Goal: Transaction & Acquisition: Purchase product/service

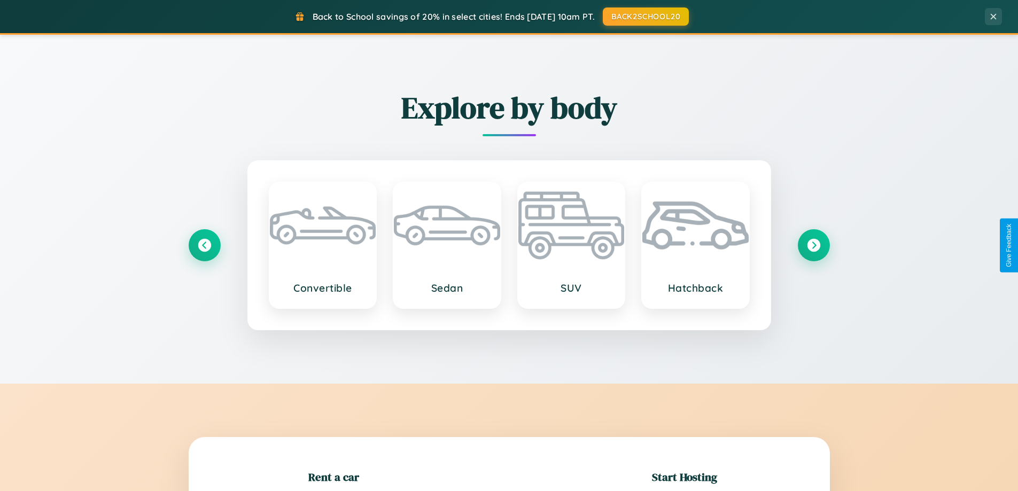
scroll to position [231, 0]
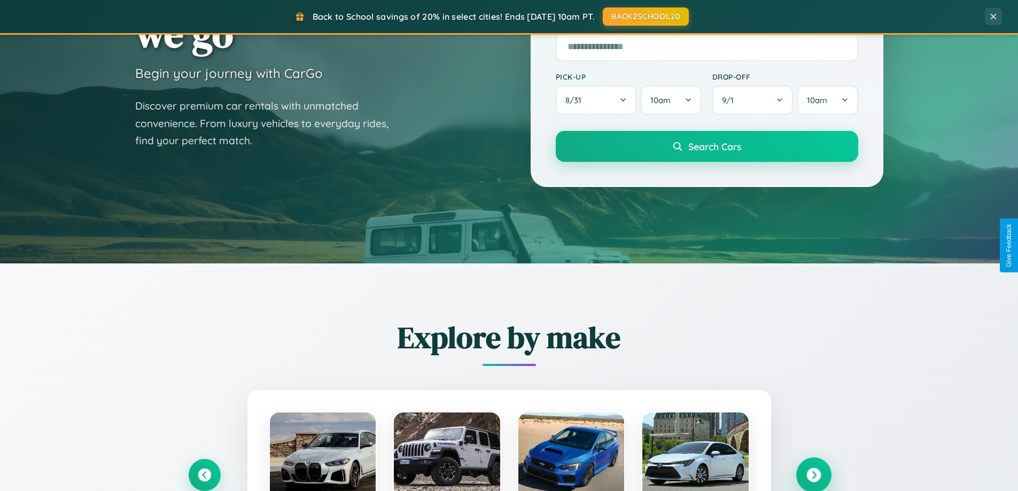
click at [813, 475] on icon at bounding box center [813, 475] width 14 height 14
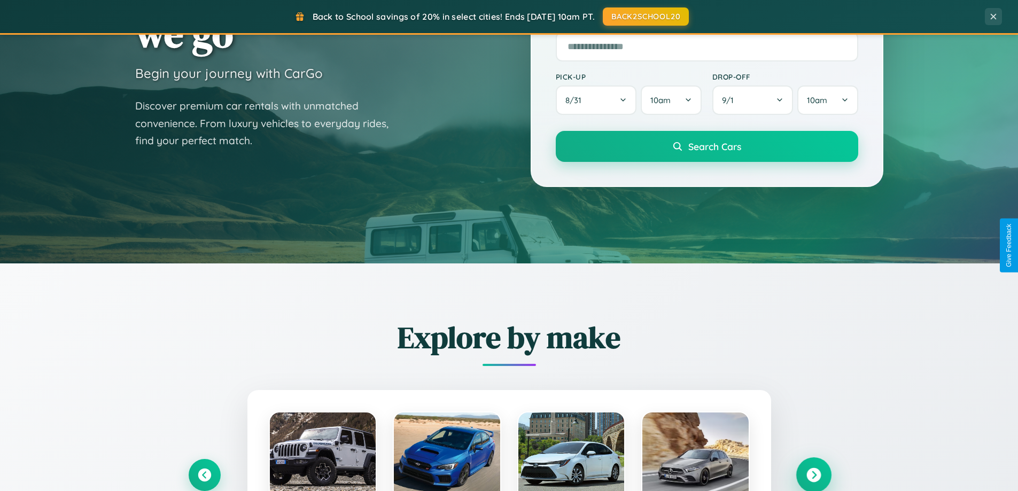
click at [813, 475] on icon at bounding box center [813, 475] width 14 height 14
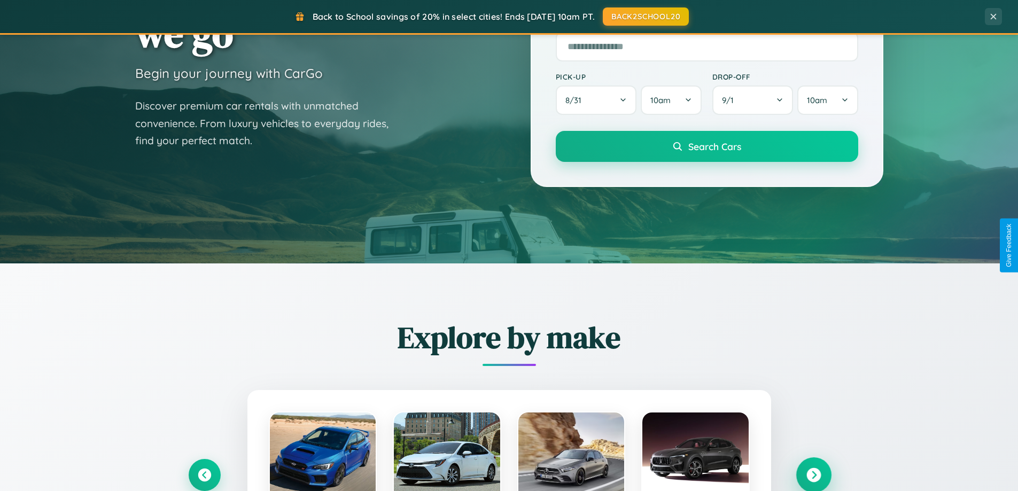
click at [813, 474] on icon at bounding box center [813, 475] width 14 height 14
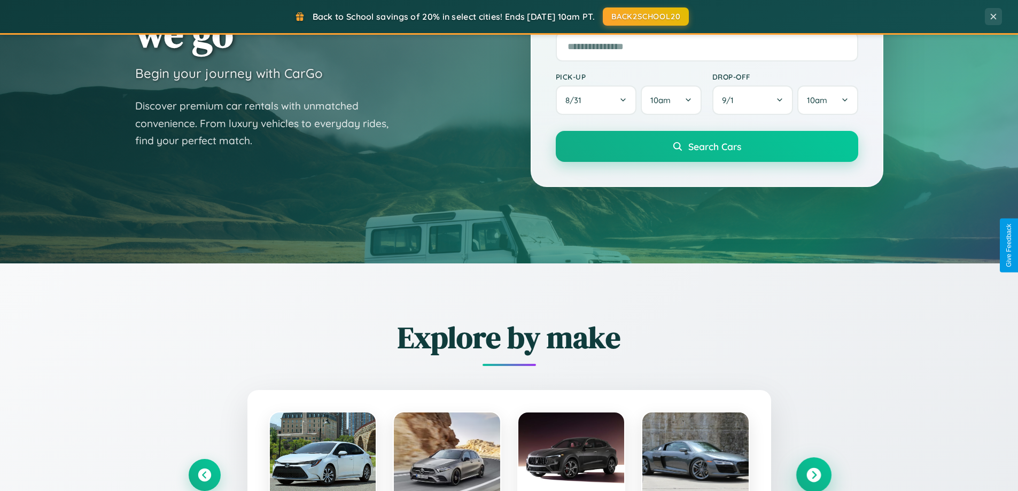
click at [813, 474] on icon at bounding box center [813, 475] width 14 height 14
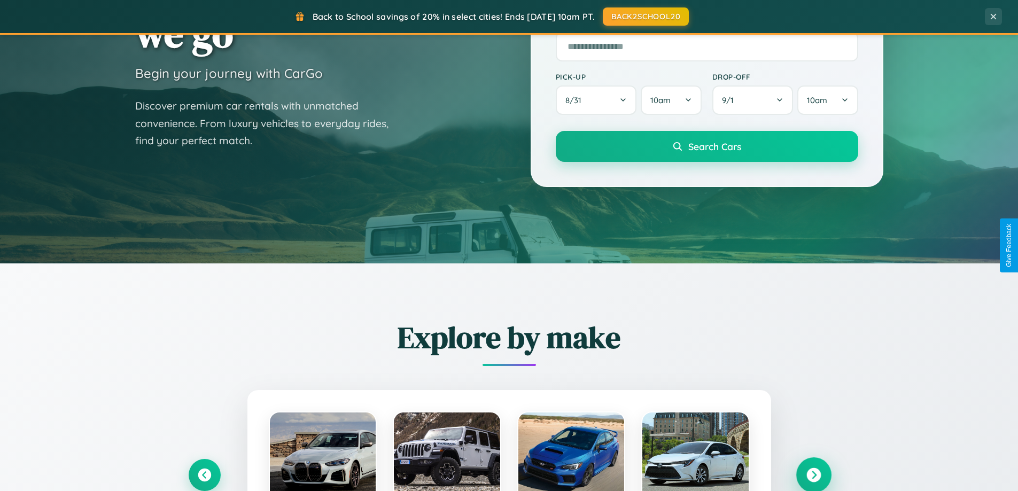
click at [813, 474] on icon at bounding box center [813, 475] width 14 height 14
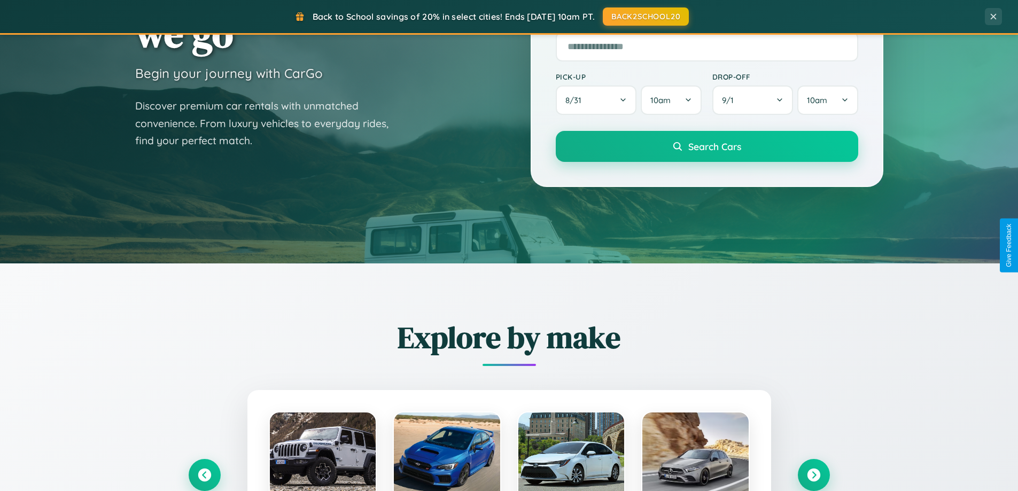
scroll to position [1070, 0]
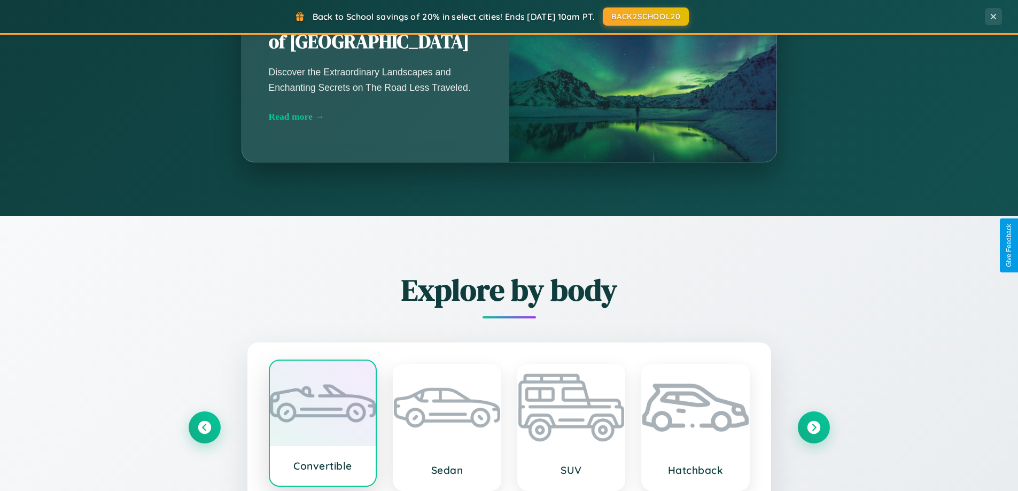
click at [322, 427] on div at bounding box center [323, 403] width 106 height 85
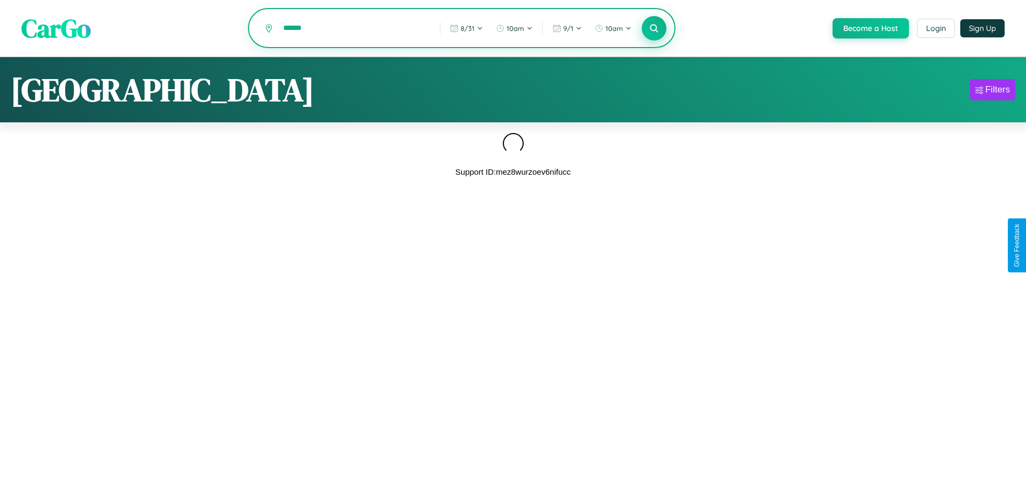
type input "******"
click at [653, 29] on icon at bounding box center [654, 28] width 10 height 10
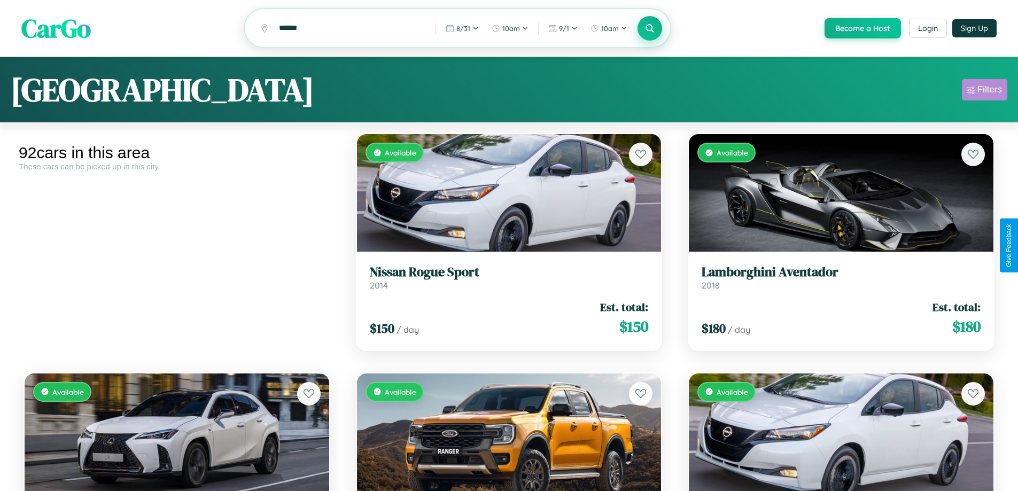
click at [984, 91] on div "Filters" at bounding box center [989, 89] width 25 height 11
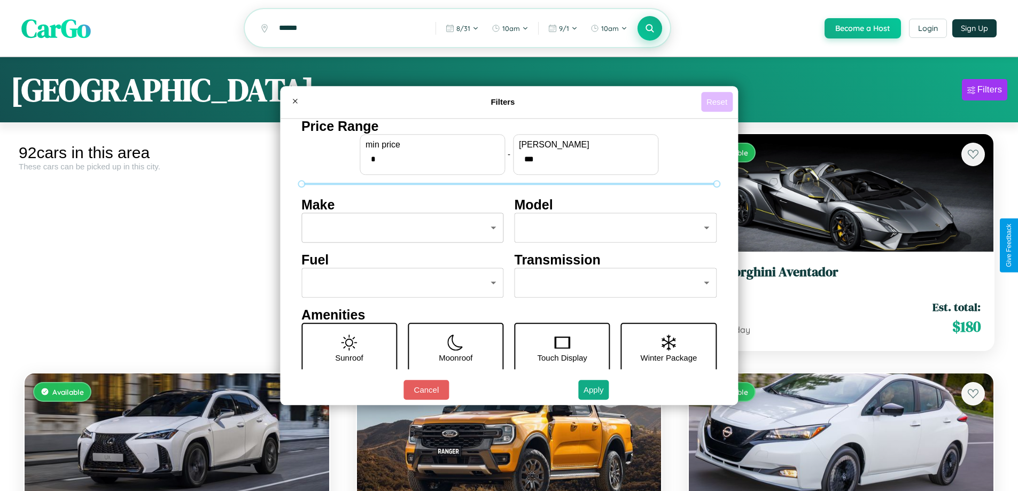
click at [718, 102] on button "Reset" at bounding box center [717, 102] width 32 height 20
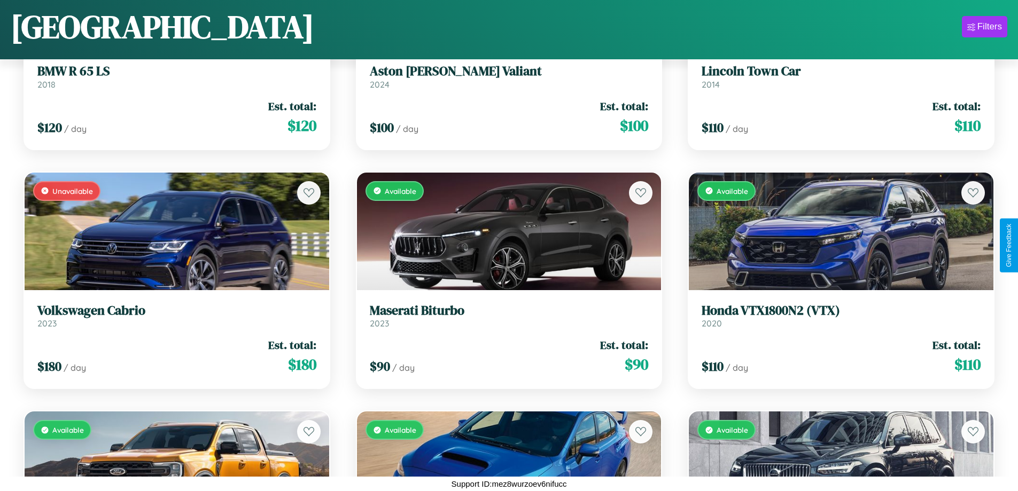
scroll to position [2782, 0]
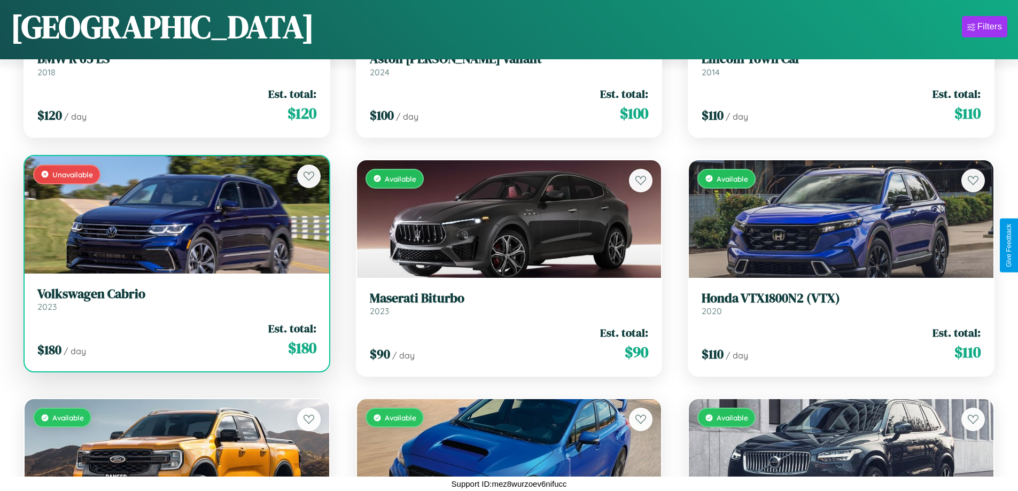
click at [175, 299] on h3 "Volkswagen Cabrio" at bounding box center [176, 293] width 279 height 15
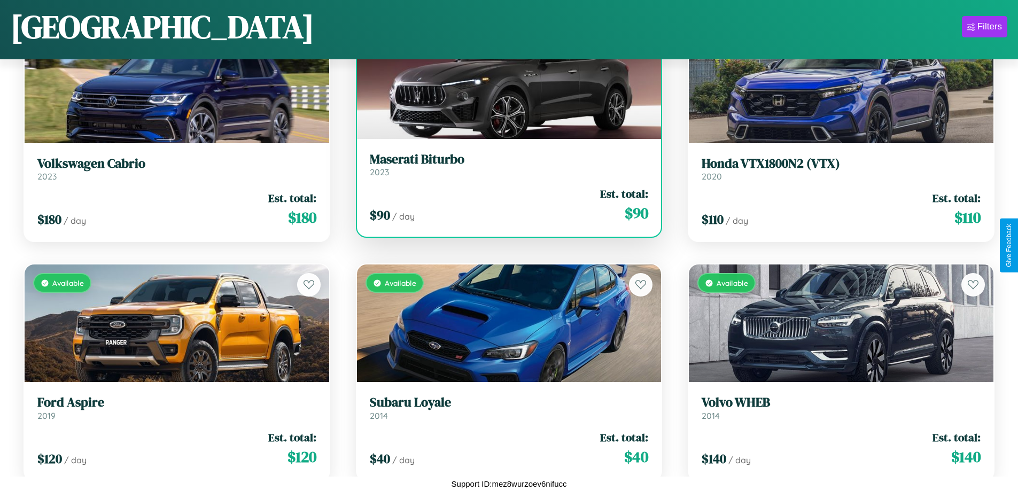
scroll to position [3499, 0]
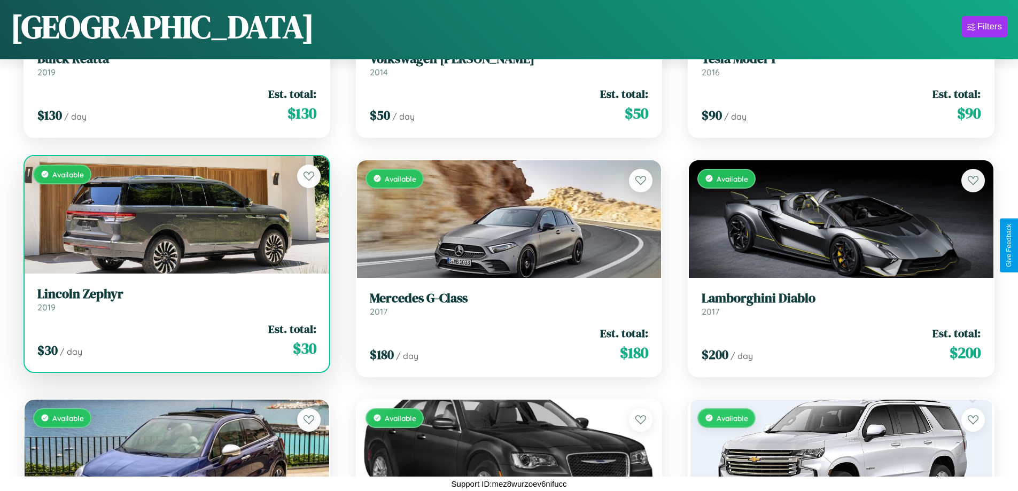
click at [175, 299] on h3 "Lincoln Zephyr" at bounding box center [176, 293] width 279 height 15
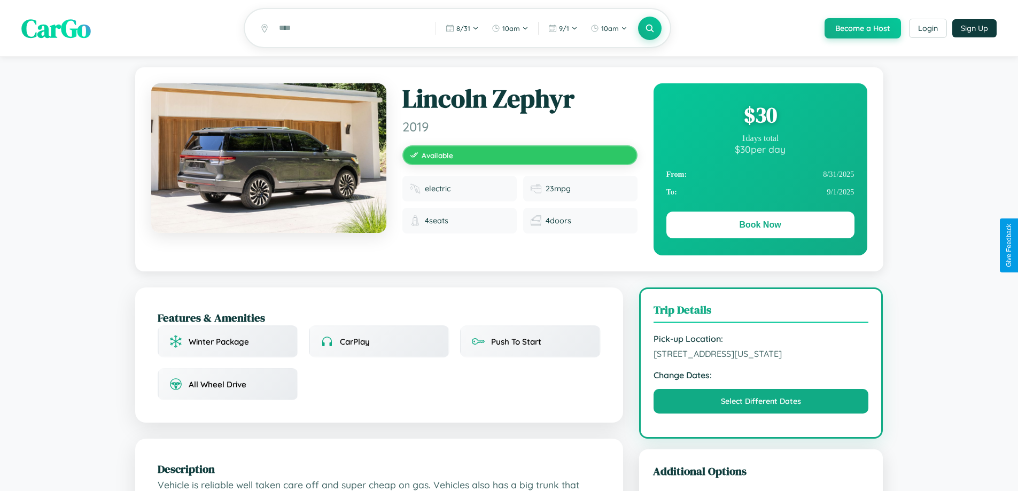
click at [760, 116] on div "$ 30" at bounding box center [760, 114] width 188 height 29
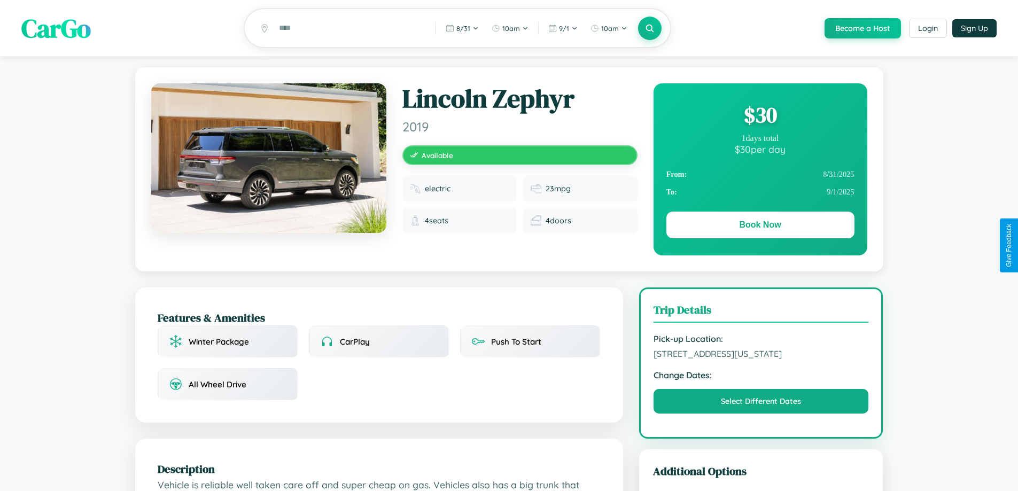
click at [760, 116] on div "$ 30" at bounding box center [760, 114] width 188 height 29
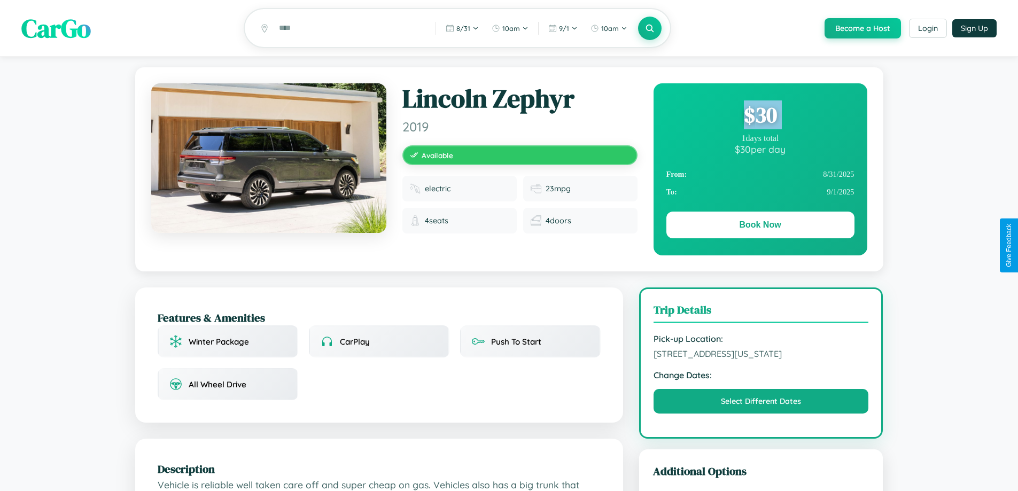
click at [760, 116] on div "$ 30" at bounding box center [760, 114] width 188 height 29
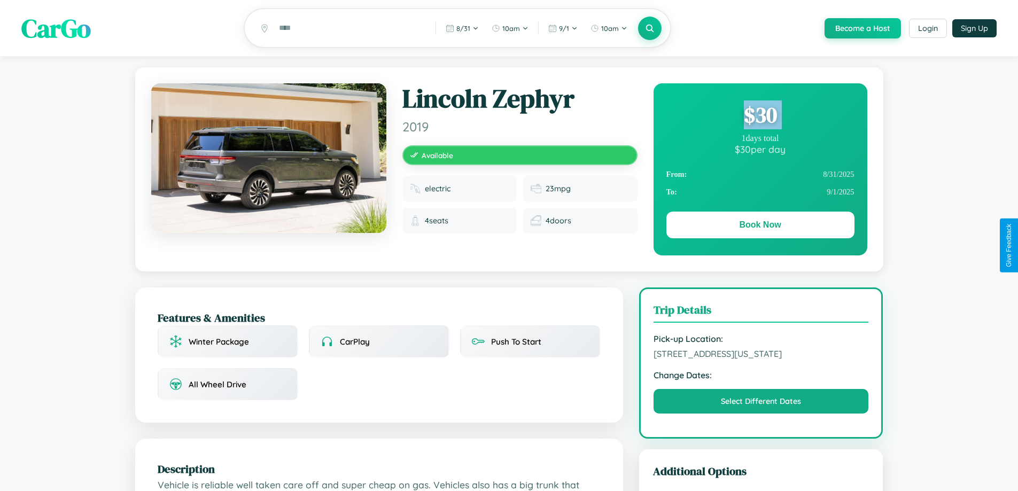
click at [760, 116] on div "$ 30" at bounding box center [760, 114] width 188 height 29
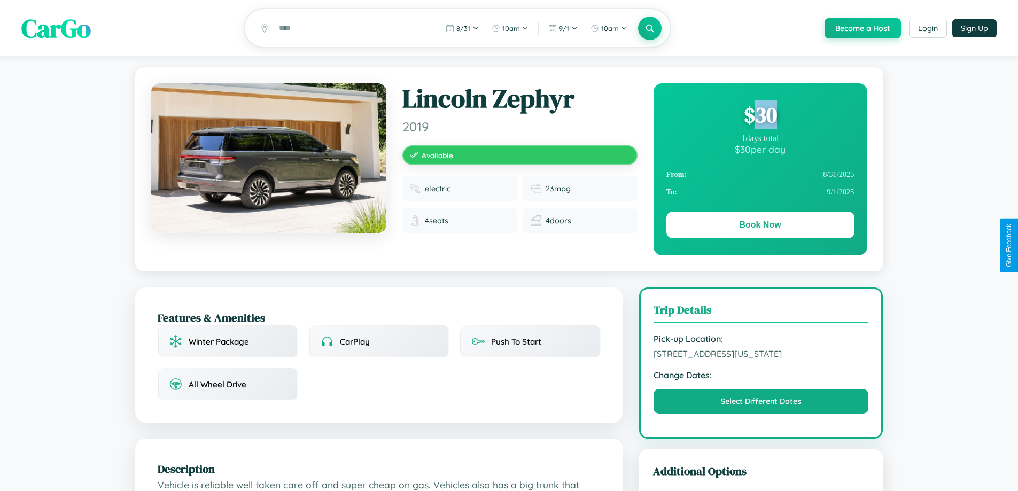
click at [760, 116] on div "$ 30" at bounding box center [760, 114] width 188 height 29
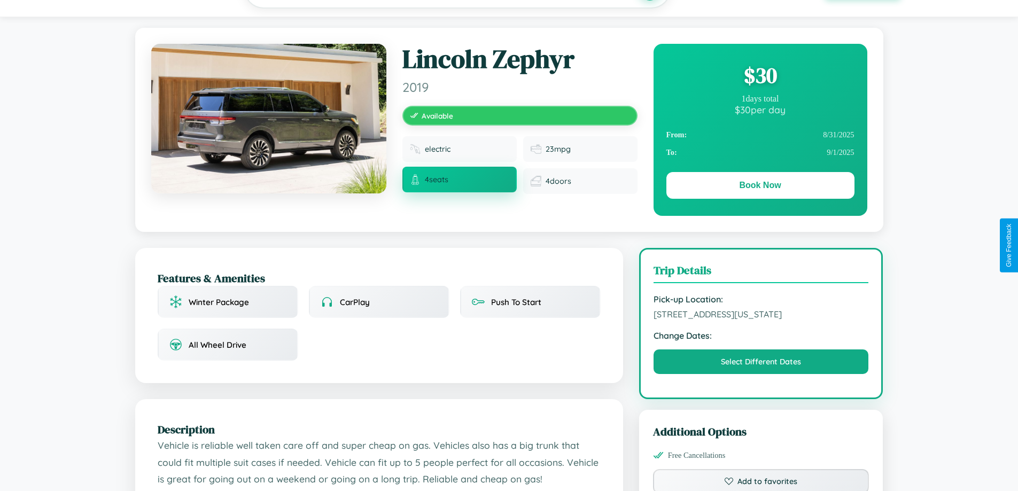
scroll to position [351, 0]
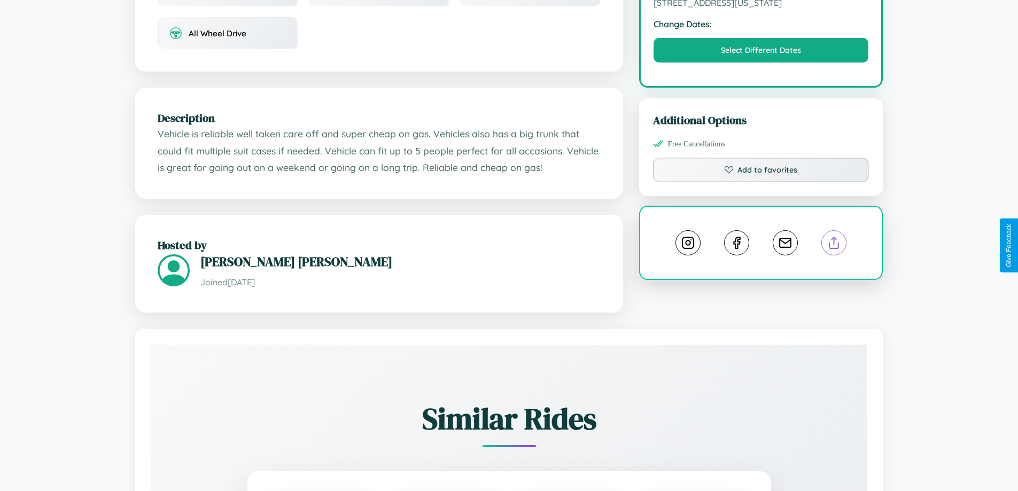
click at [834, 244] on line at bounding box center [834, 240] width 0 height 7
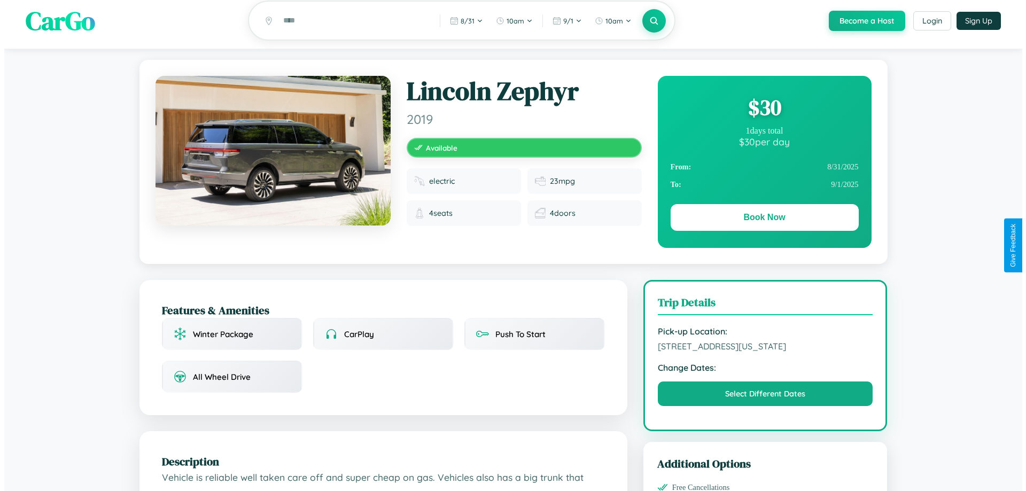
scroll to position [0, 0]
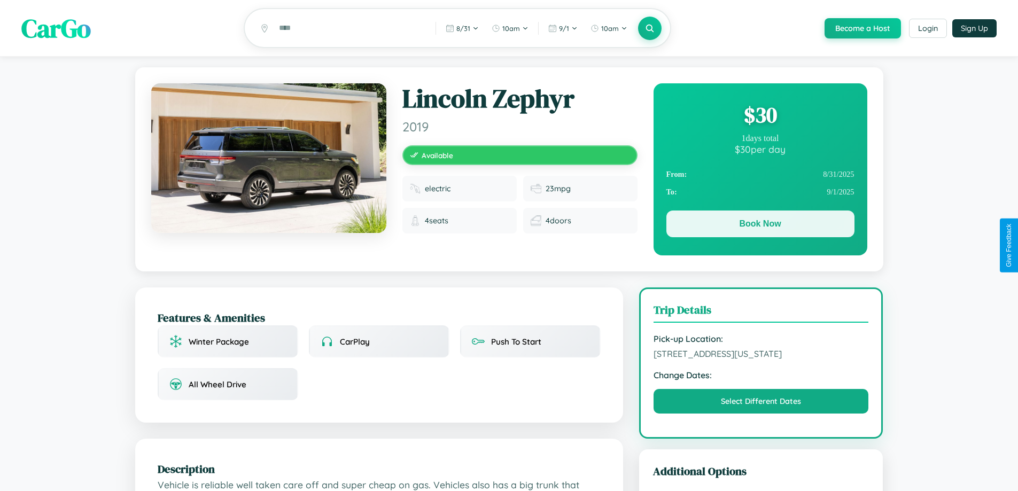
click at [760, 225] on button "Book Now" at bounding box center [760, 223] width 188 height 27
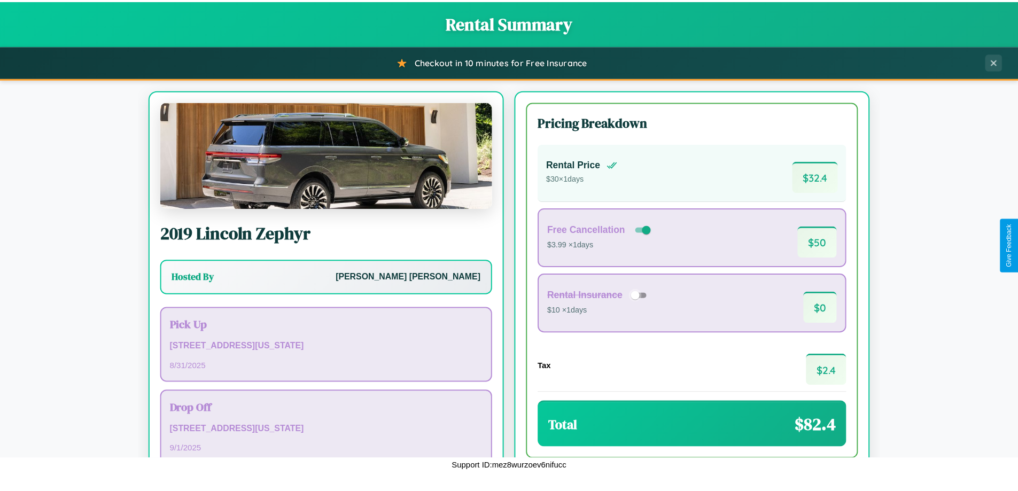
scroll to position [73, 0]
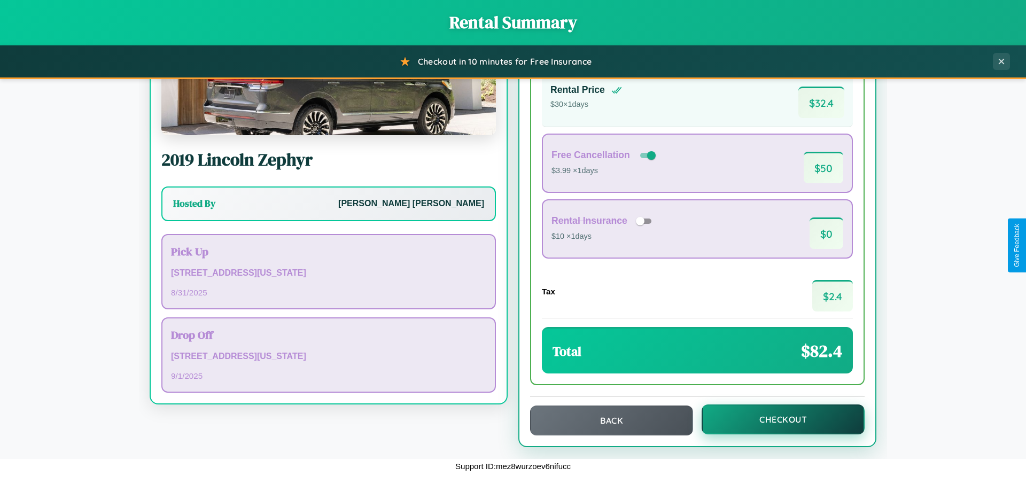
click at [776, 419] on button "Checkout" at bounding box center [782, 419] width 163 height 30
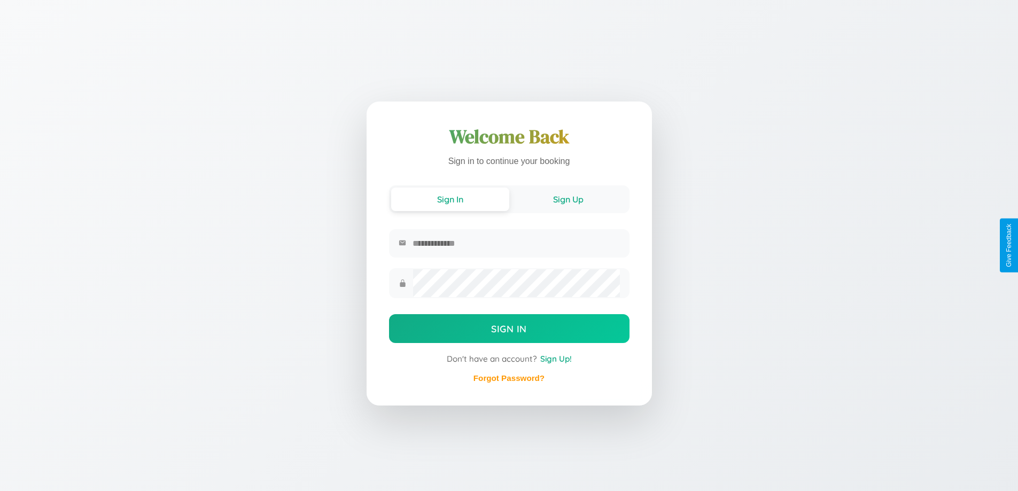
click at [568, 198] on button "Sign Up" at bounding box center [568, 200] width 118 height 24
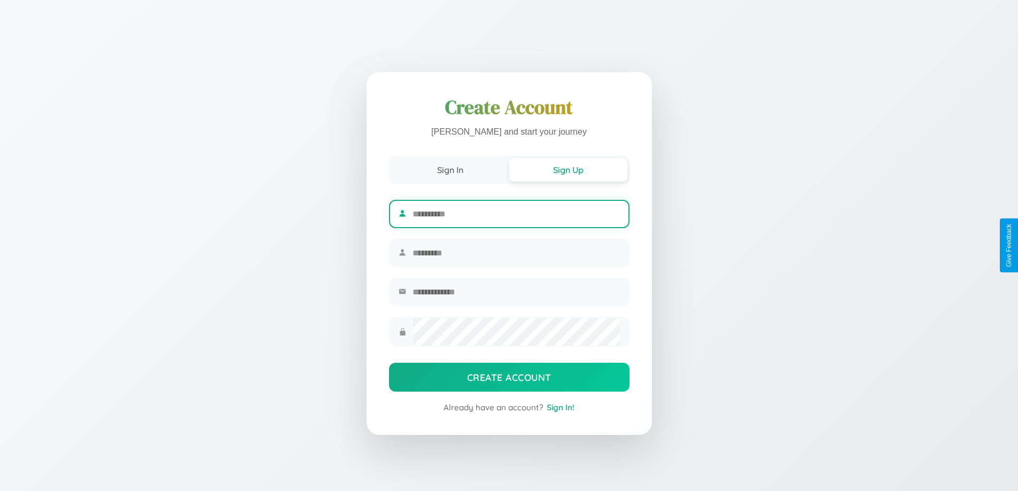
click at [516, 212] on input "text" at bounding box center [515, 214] width 207 height 26
type input "********"
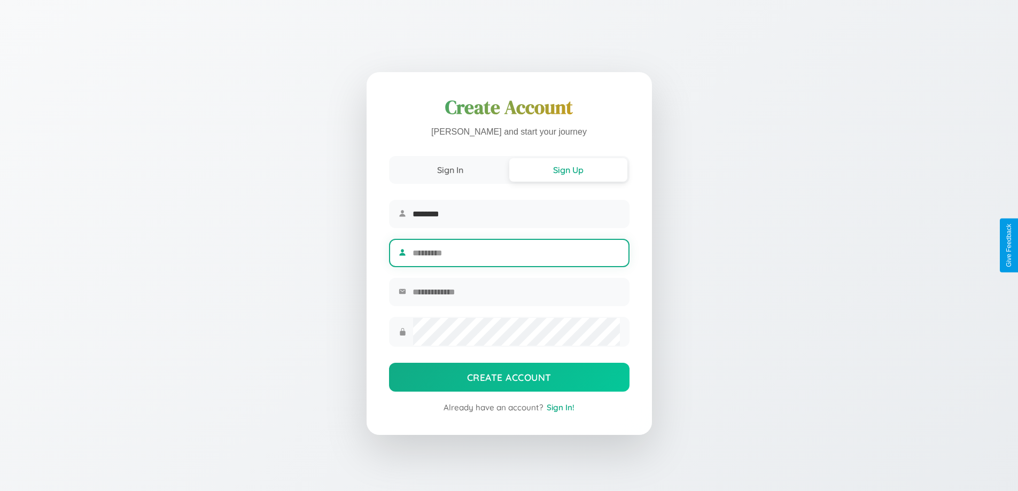
click at [516, 253] on input "text" at bounding box center [515, 253] width 207 height 26
type input "***"
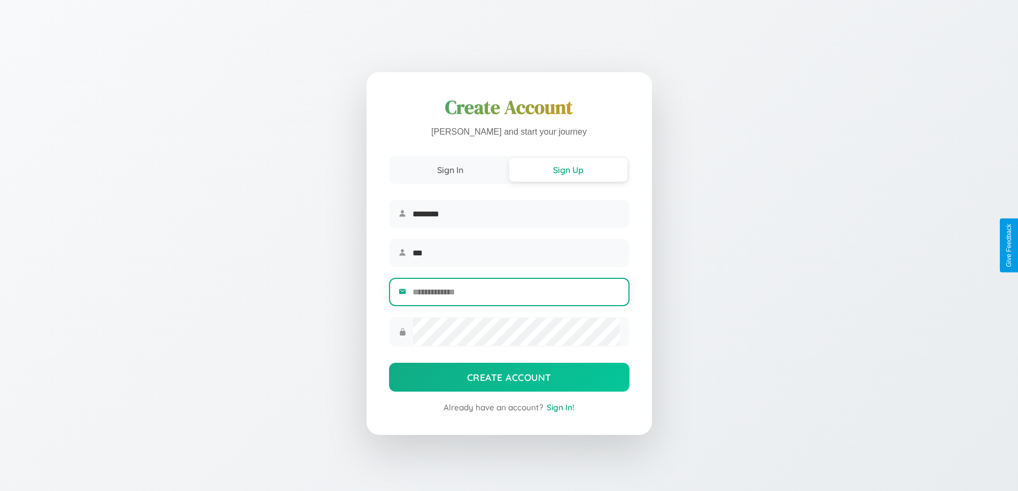
click at [516, 293] on input "email" at bounding box center [515, 292] width 207 height 26
type input "**********"
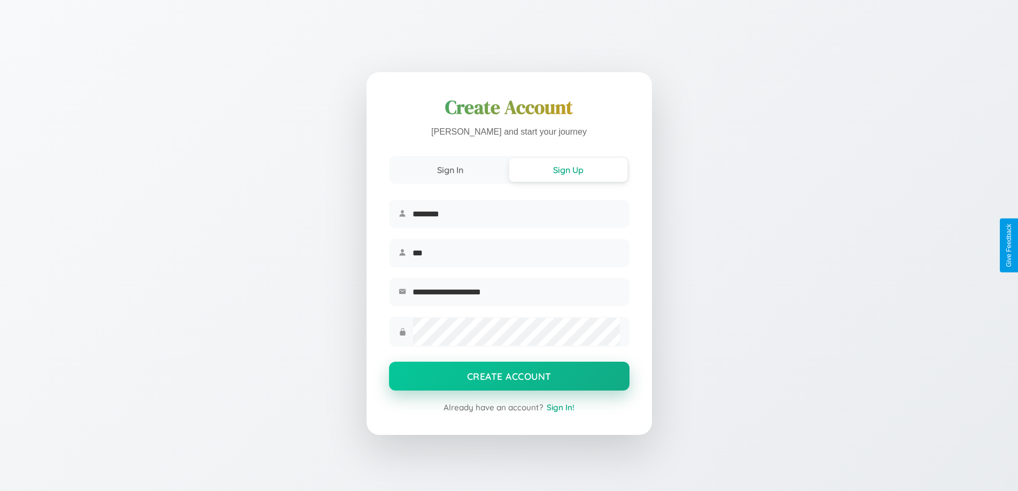
click at [509, 379] on button "Create Account" at bounding box center [509, 376] width 240 height 29
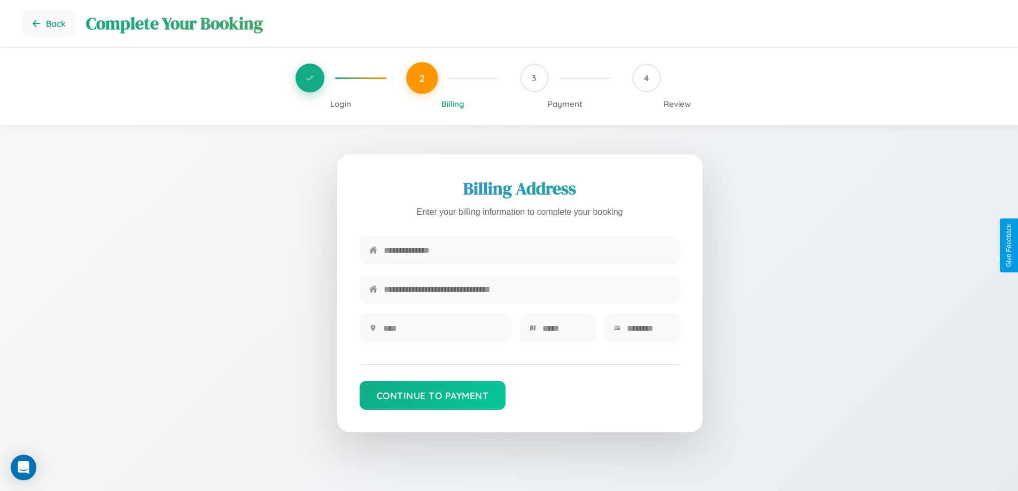
click at [527, 251] on input "text" at bounding box center [527, 250] width 287 height 26
type input "**********"
click at [442, 332] on input "text" at bounding box center [442, 328] width 119 height 26
type input "********"
click at [564, 332] on input "text" at bounding box center [564, 328] width 44 height 26
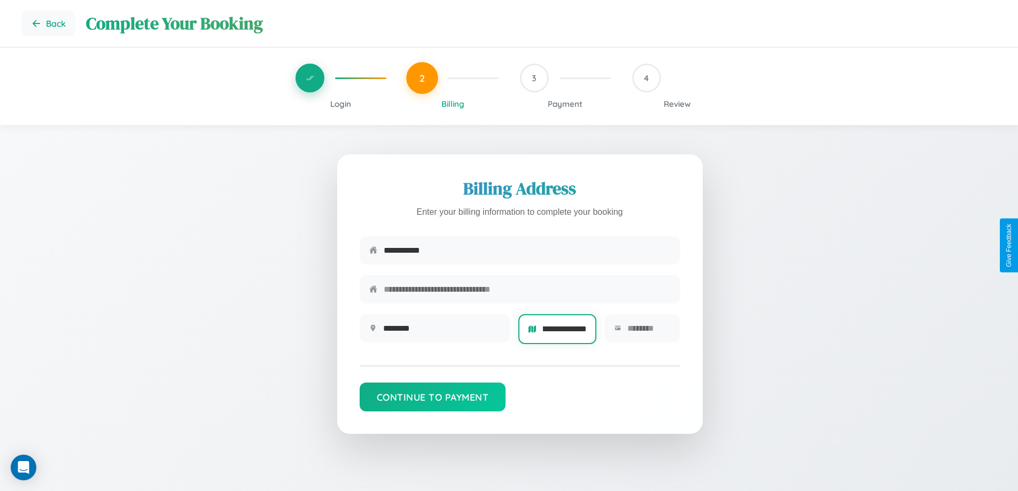
scroll to position [0, 15]
type input "**********"
click at [648, 332] on input "text" at bounding box center [648, 328] width 43 height 26
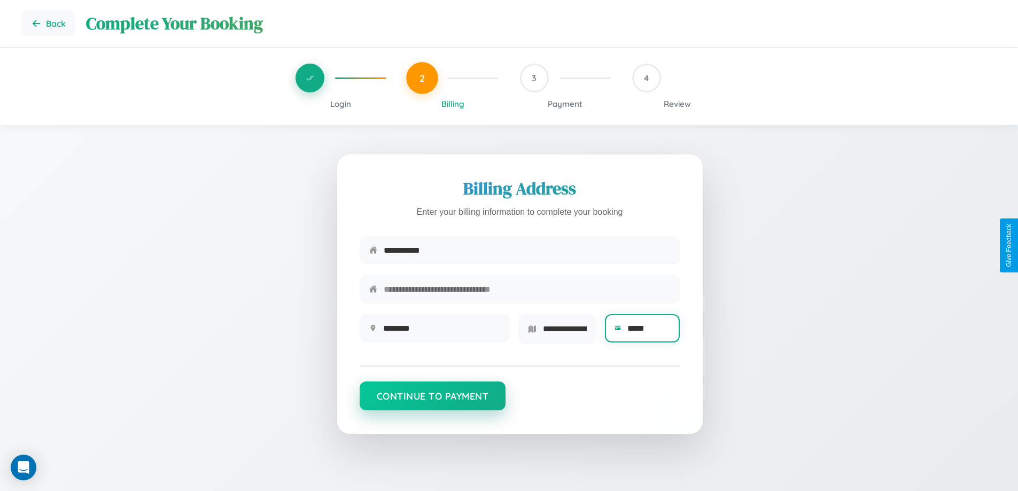
type input "*****"
click at [432, 400] on button "Continue to Payment" at bounding box center [433, 395] width 146 height 29
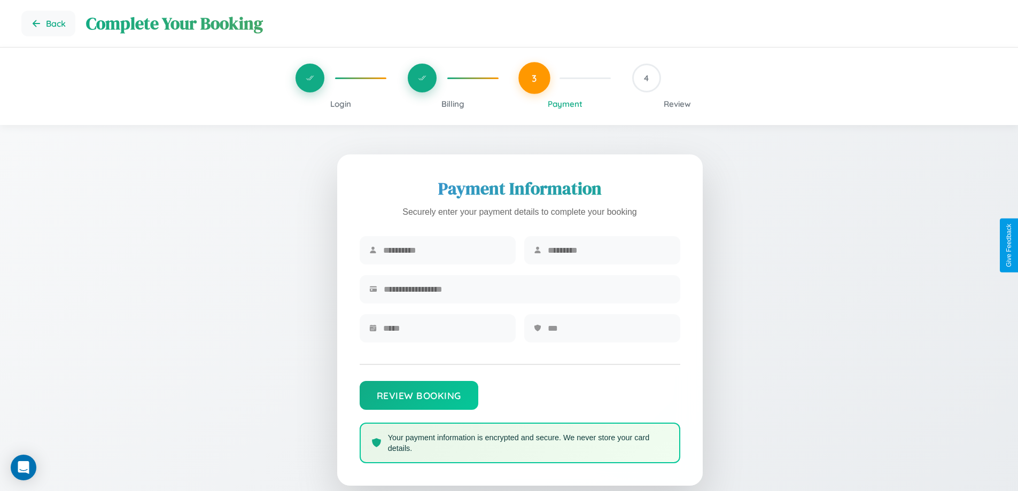
click at [444, 251] on input "text" at bounding box center [444, 250] width 123 height 26
type input "*****"
click at [609, 251] on input "text" at bounding box center [609, 250] width 123 height 26
type input "*****"
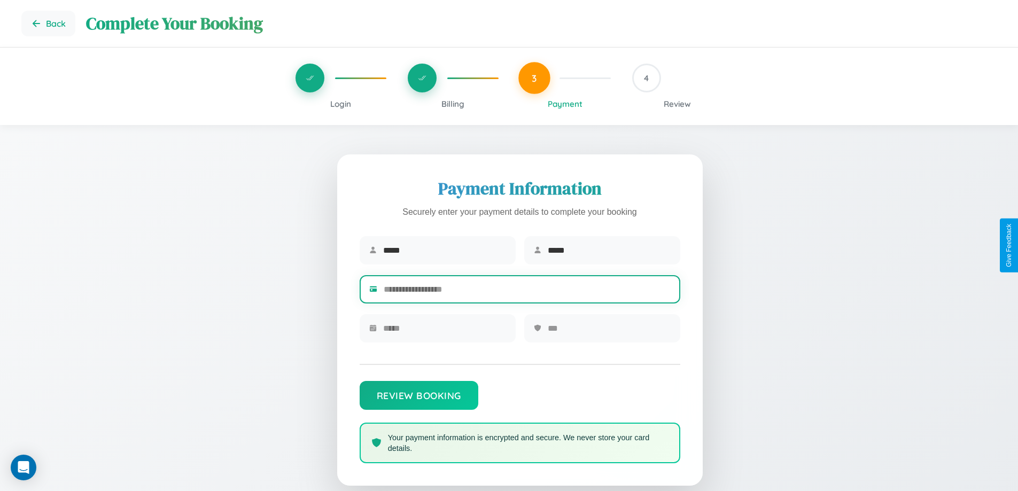
click at [527, 291] on input "text" at bounding box center [527, 289] width 287 height 26
type input "**********"
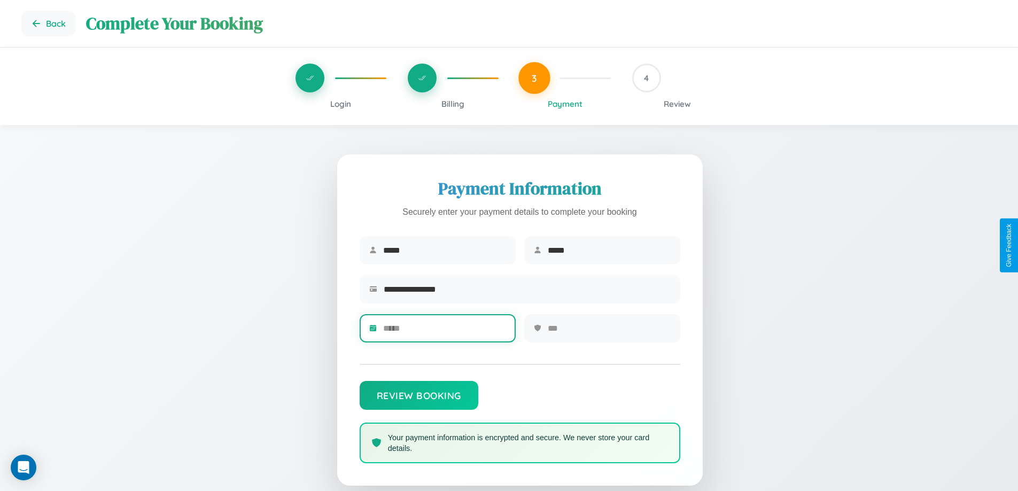
click at [444, 332] on input "text" at bounding box center [444, 328] width 123 height 26
type input "*****"
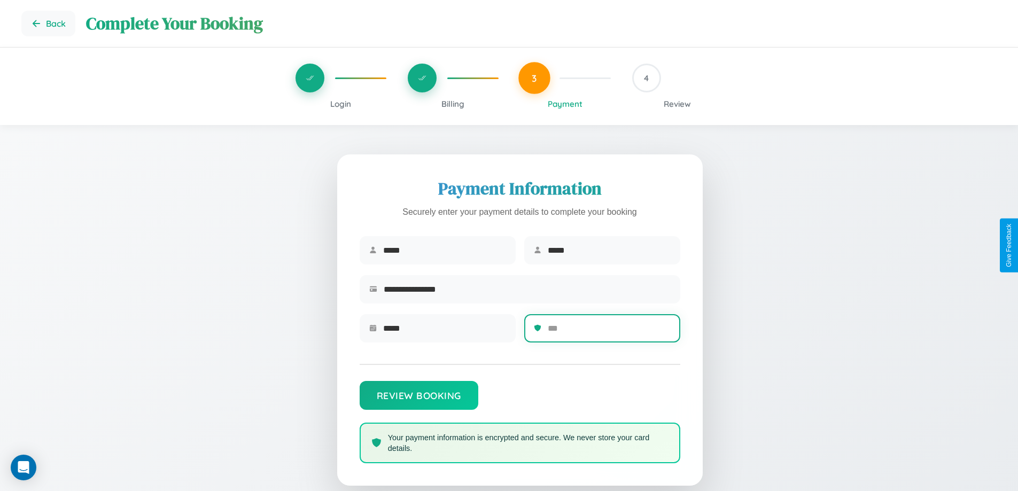
click at [609, 332] on input "text" at bounding box center [609, 328] width 123 height 26
type input "***"
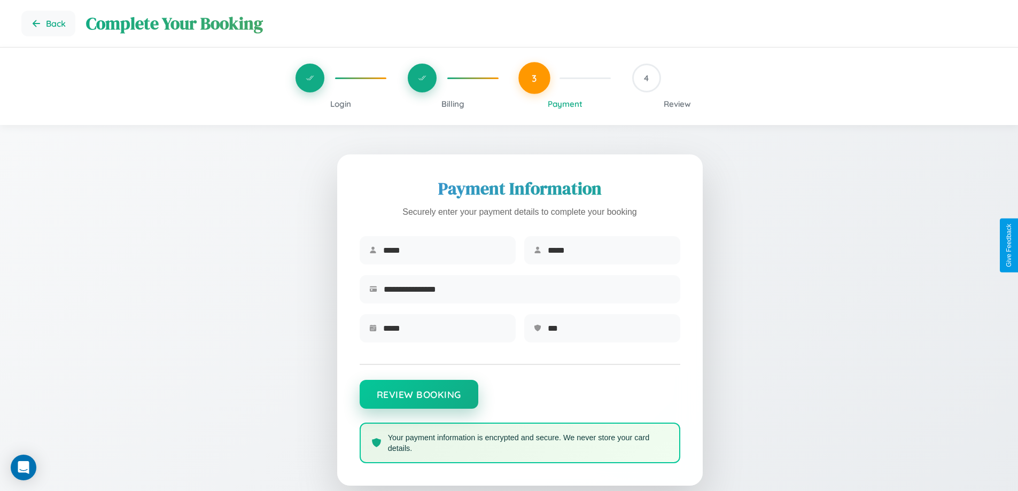
click at [418, 400] on button "Review Booking" at bounding box center [419, 394] width 119 height 29
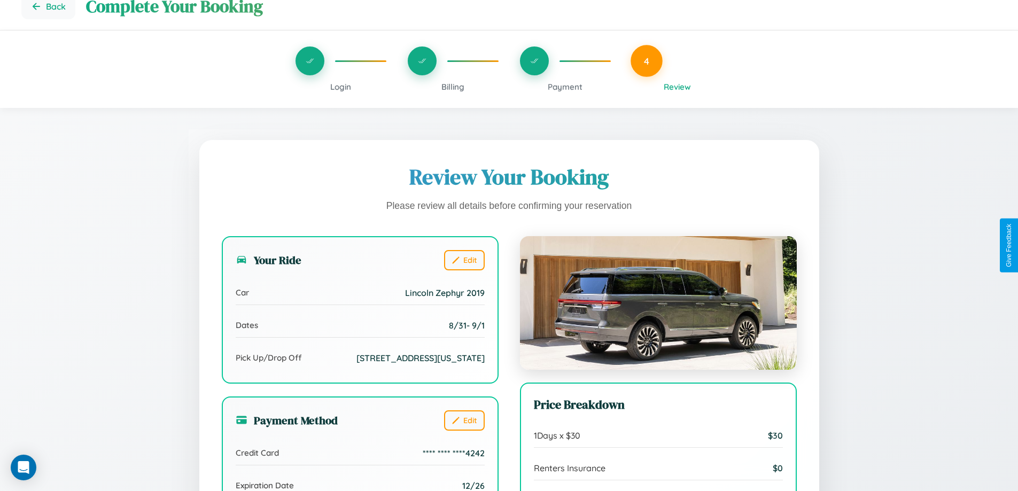
scroll to position [327, 0]
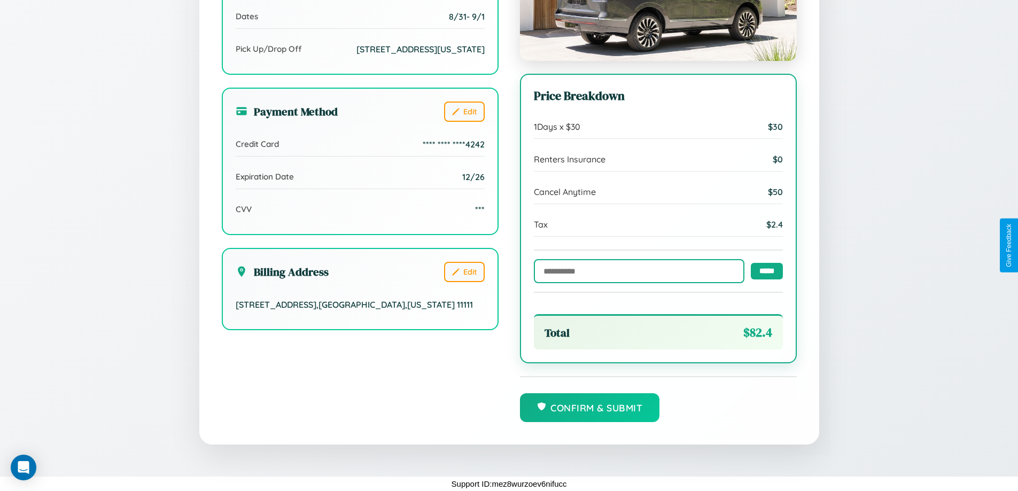
click at [636, 270] on input "text" at bounding box center [639, 271] width 210 height 24
type input "**********"
click at [763, 270] on input "*****" at bounding box center [767, 270] width 32 height 17
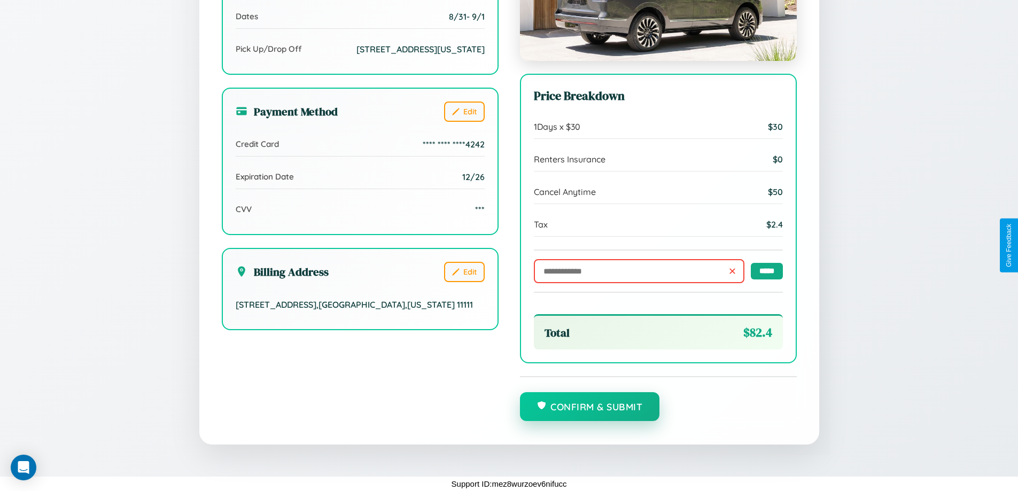
click at [589, 407] on button "Confirm & Submit" at bounding box center [590, 406] width 140 height 29
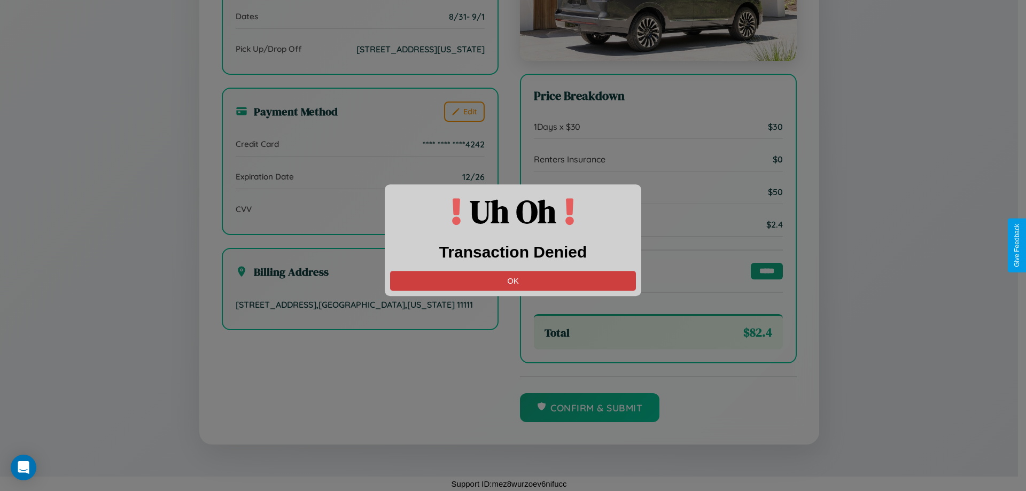
click at [513, 280] on button "OK" at bounding box center [513, 281] width 246 height 20
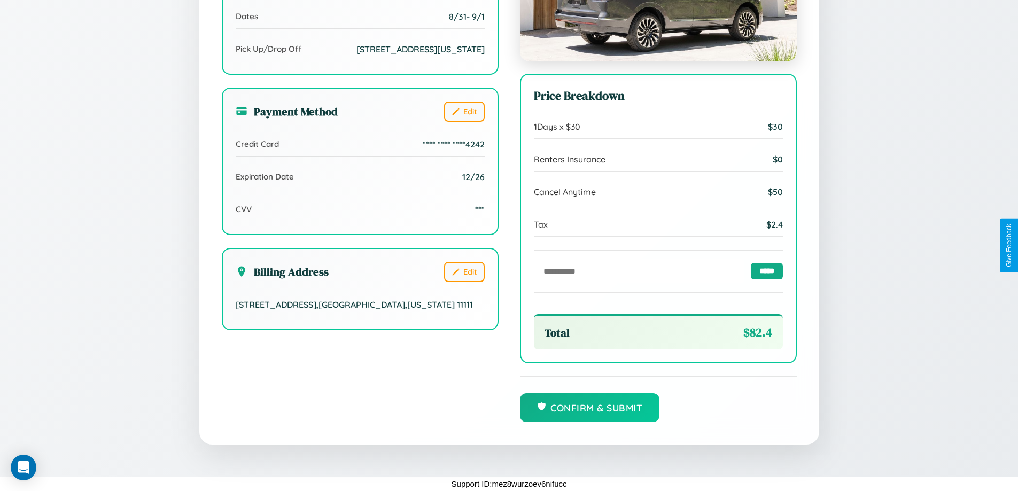
scroll to position [0, 0]
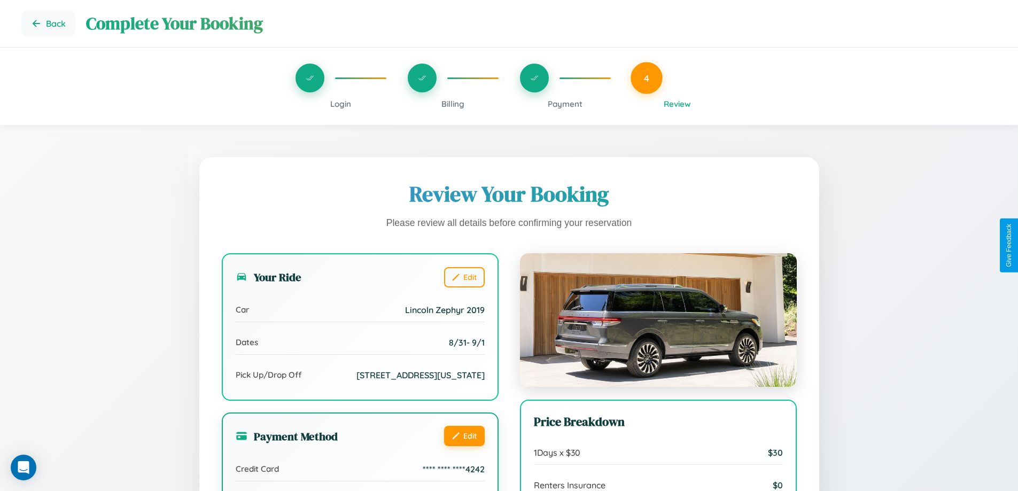
click at [464, 446] on button "Edit" at bounding box center [464, 436] width 41 height 20
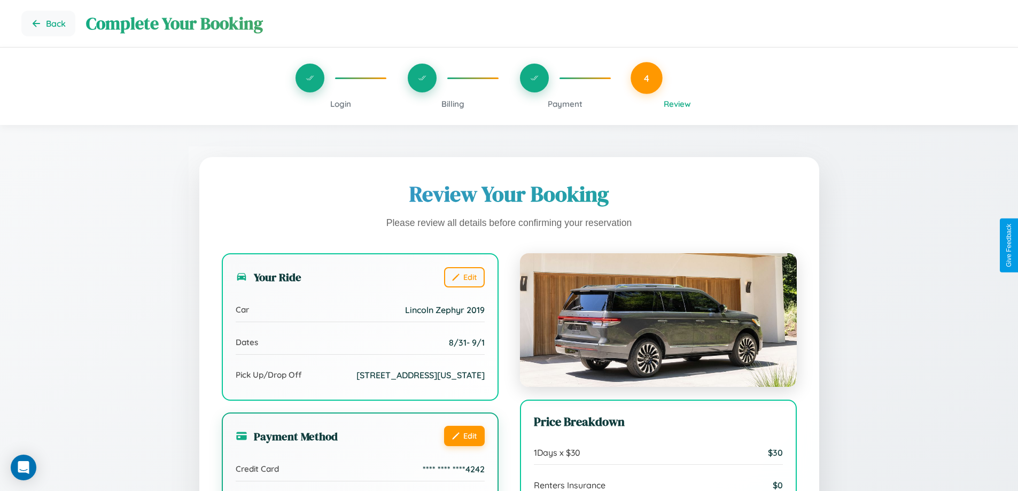
click at [464, 446] on button "Edit" at bounding box center [464, 436] width 41 height 20
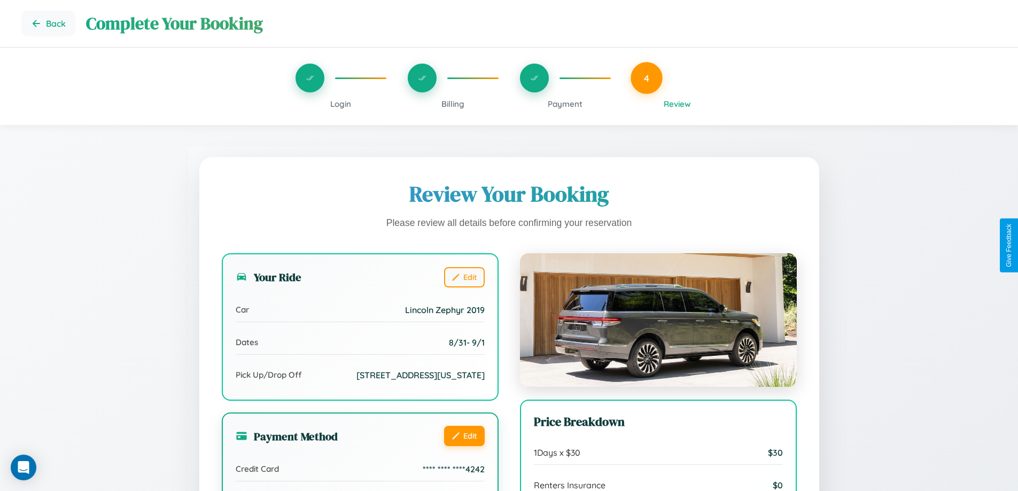
click at [464, 446] on button "Edit" at bounding box center [464, 436] width 41 height 20
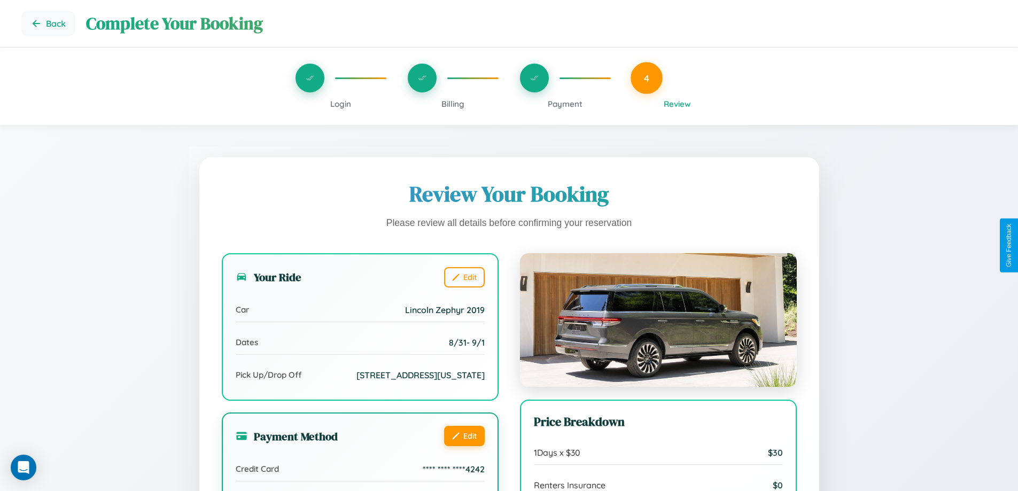
click at [464, 446] on button "Edit" at bounding box center [464, 436] width 41 height 20
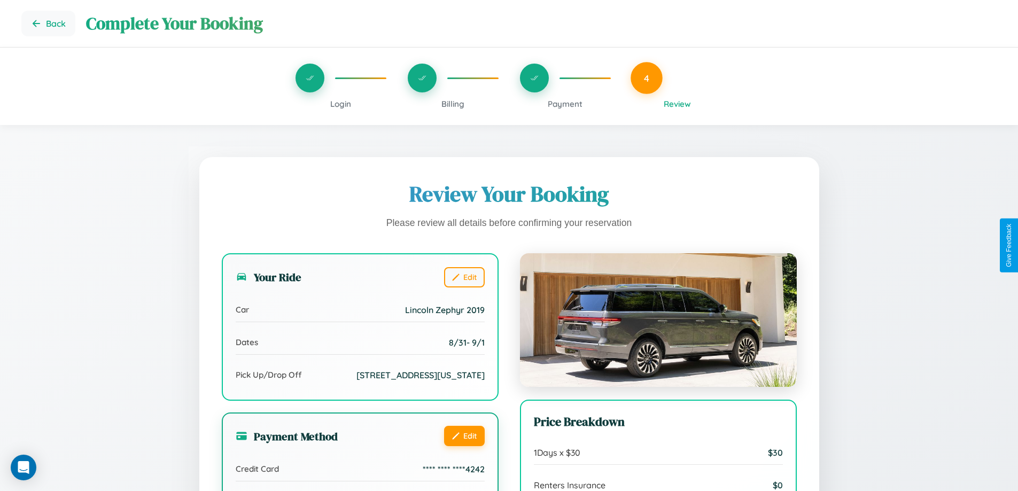
click at [464, 446] on button "Edit" at bounding box center [464, 436] width 41 height 20
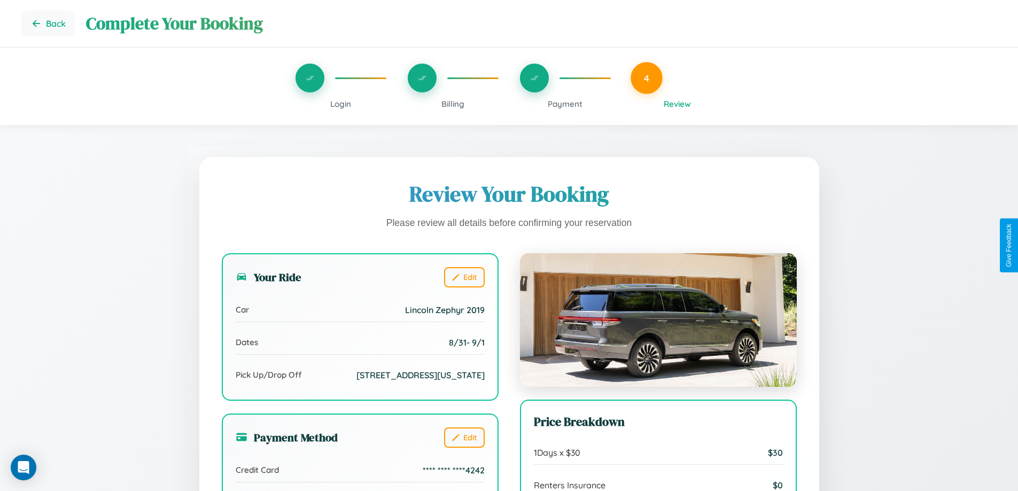
click at [453, 104] on span "Billing" at bounding box center [452, 104] width 23 height 10
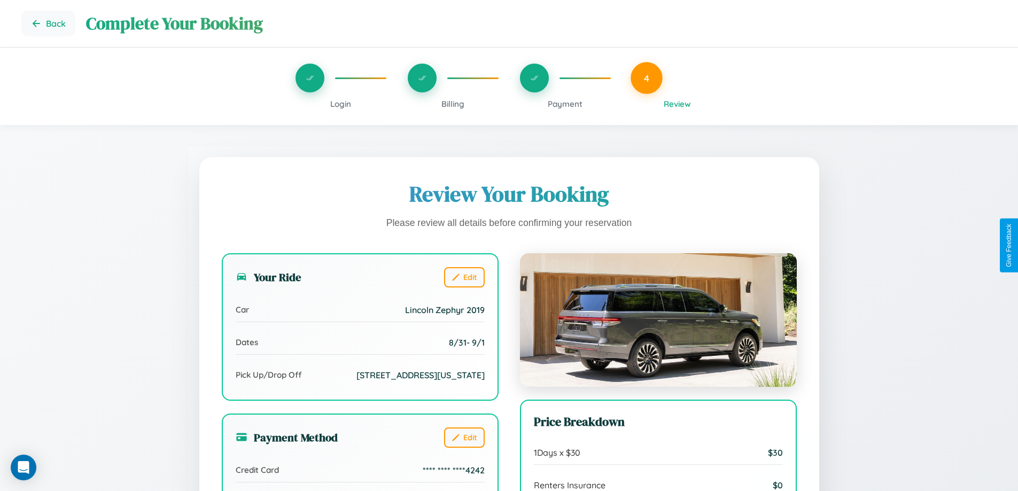
click at [453, 104] on span "Billing" at bounding box center [452, 104] width 23 height 10
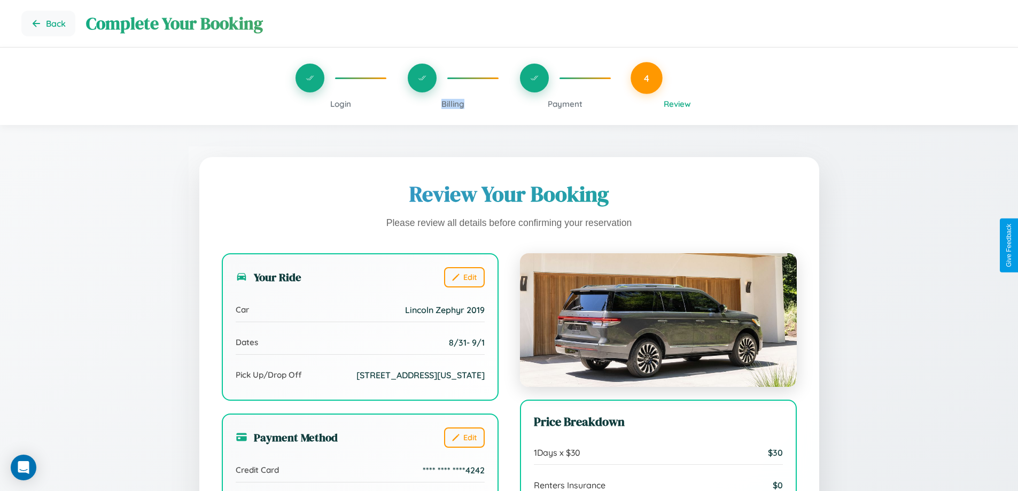
click at [453, 104] on span "Billing" at bounding box center [452, 104] width 23 height 10
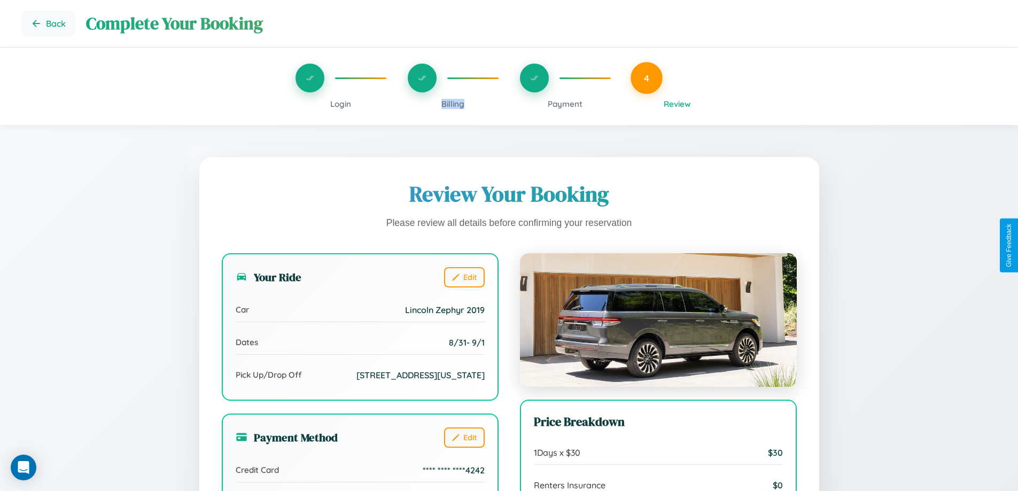
click at [453, 104] on span "Billing" at bounding box center [452, 104] width 23 height 10
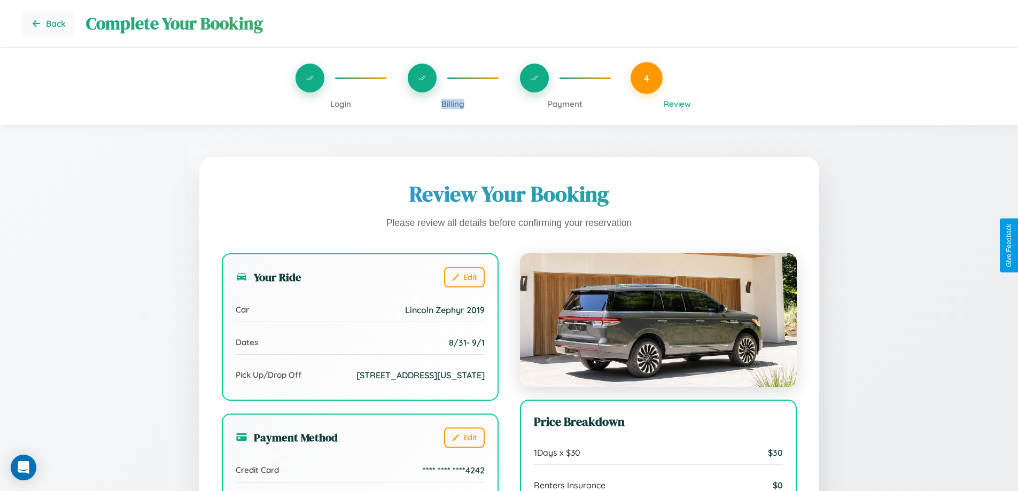
click at [453, 104] on span "Billing" at bounding box center [452, 104] width 23 height 10
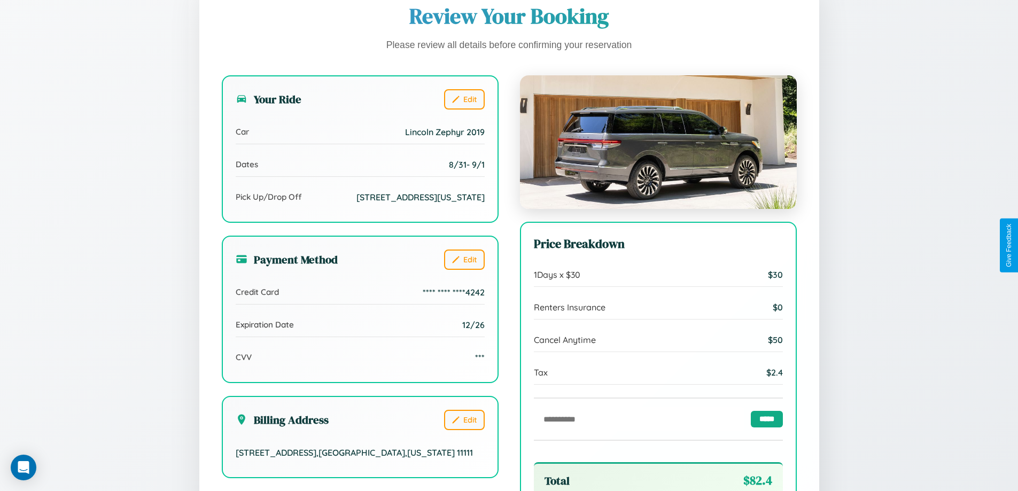
scroll to position [327, 0]
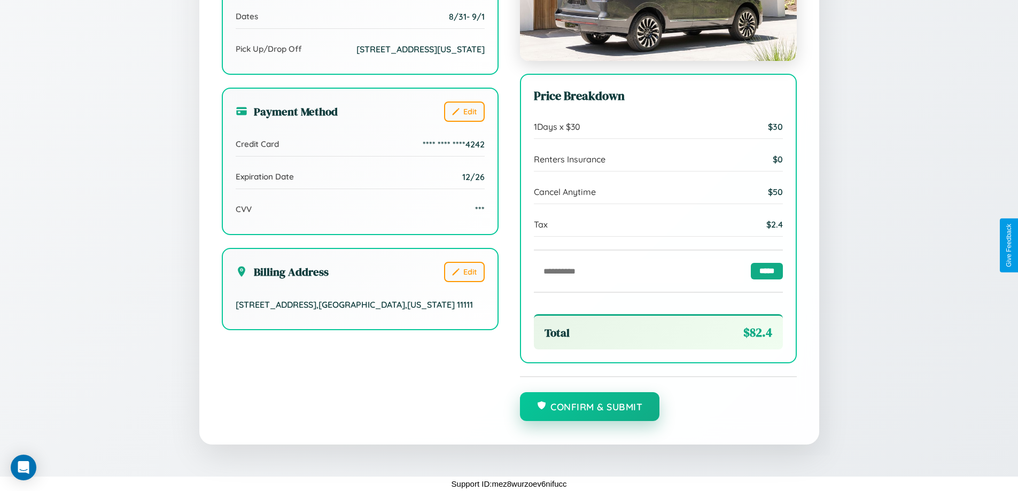
click at [589, 407] on button "Confirm & Submit" at bounding box center [590, 406] width 140 height 29
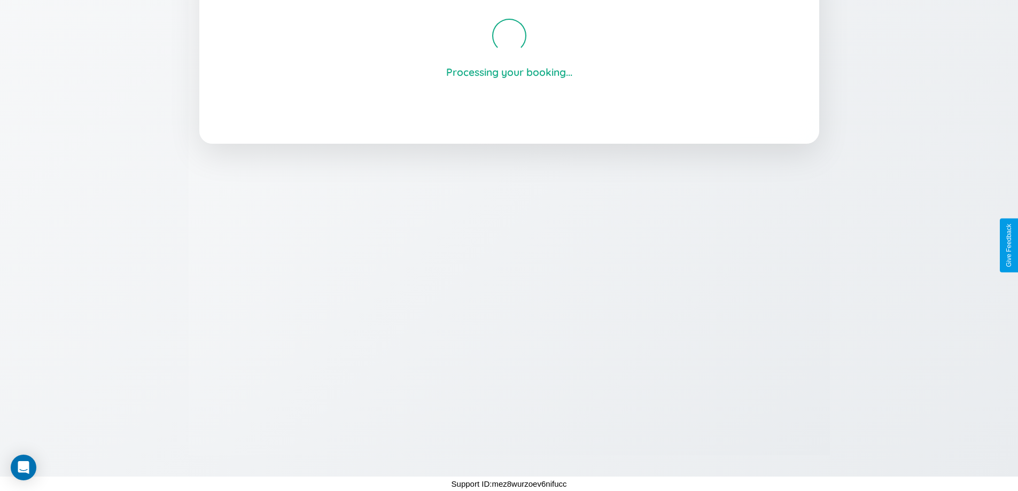
scroll to position [204, 0]
